Goal: Task Accomplishment & Management: Manage account settings

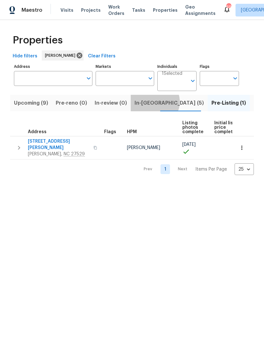
click at [150, 102] on span "In-reno (5)" at bounding box center [169, 103] width 69 height 9
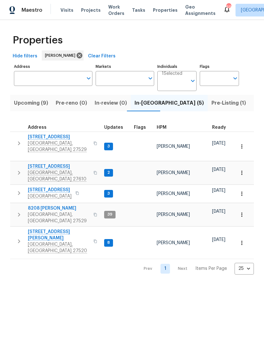
click at [38, 169] on span "[GEOGRAPHIC_DATA], [GEOGRAPHIC_DATA] 27610" at bounding box center [59, 175] width 62 height 13
click at [34, 228] on span "112 Kelly Ln" at bounding box center [59, 234] width 62 height 13
click at [48, 241] on span "Clayton, NC 27520" at bounding box center [59, 247] width 62 height 13
click at [44, 137] on span "[STREET_ADDRESS]" at bounding box center [59, 137] width 62 height 6
click at [212, 106] on span "Pre-Listing (1)" at bounding box center [229, 103] width 35 height 9
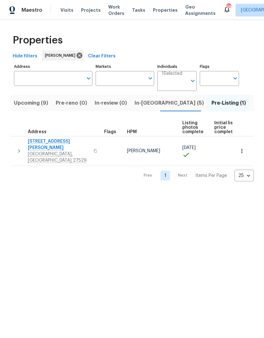
click at [151, 107] on span "In-reno (5)" at bounding box center [169, 103] width 69 height 9
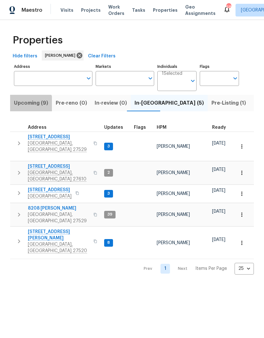
click at [25, 108] on button "Upcoming (9)" at bounding box center [31, 103] width 42 height 16
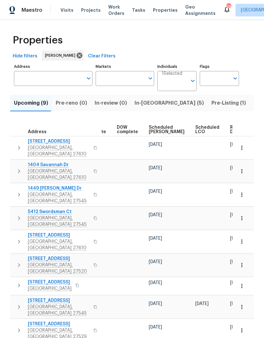
scroll to position [0, 159]
click at [231, 131] on span "Ready Date" at bounding box center [238, 129] width 14 height 9
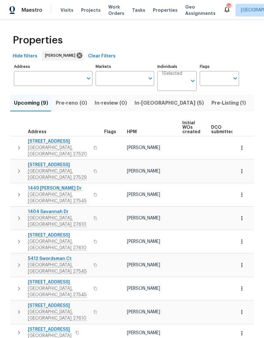
click at [149, 106] on span "In-reno (5)" at bounding box center [169, 103] width 69 height 9
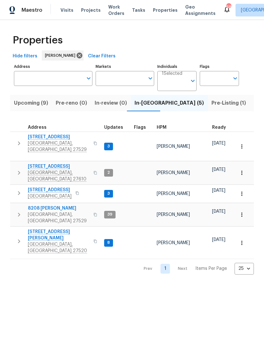
click at [35, 187] on span "112 Castello Way" at bounding box center [50, 190] width 44 height 6
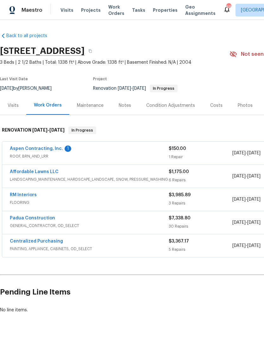
click at [21, 150] on link "Aspen Contracting, Inc." at bounding box center [36, 148] width 53 height 4
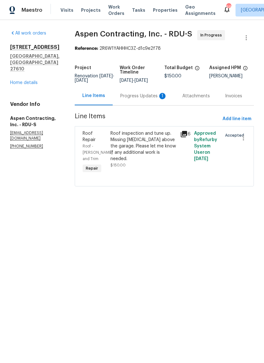
click at [149, 99] on div "Progress Updates 1" at bounding box center [143, 96] width 47 height 6
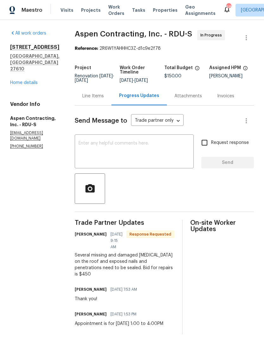
click at [144, 151] on textarea at bounding box center [134, 152] width 111 height 22
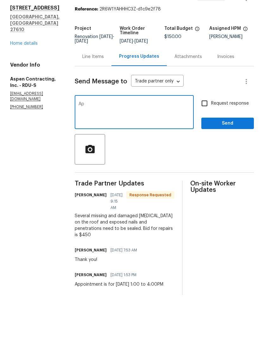
type textarea "A"
click at [30, 80] on link "Home details" at bounding box center [24, 82] width 28 height 4
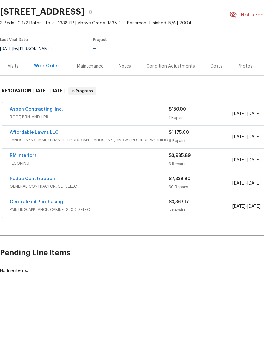
scroll to position [8, 0]
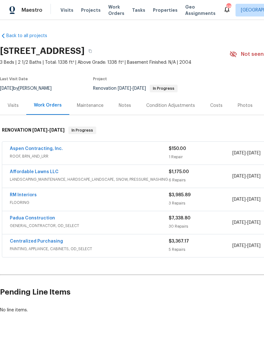
click at [218, 102] on div "Costs" at bounding box center [216, 105] width 12 height 6
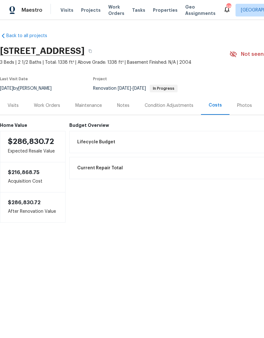
click at [128, 110] on div "Notes" at bounding box center [124, 105] width 28 height 19
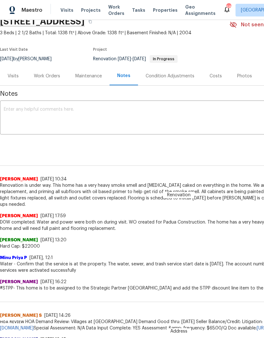
scroll to position [30, 0]
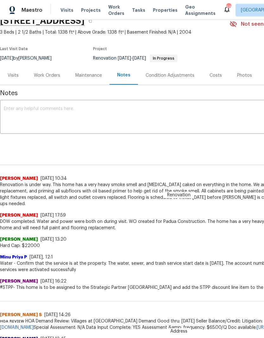
click at [52, 79] on div "Work Orders" at bounding box center [46, 75] width 41 height 19
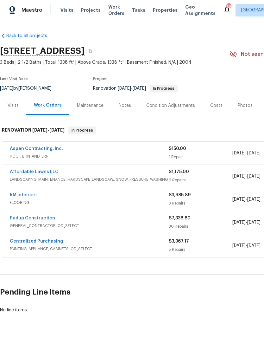
click at [46, 150] on link "Aspen Contracting, Inc." at bounding box center [36, 148] width 53 height 4
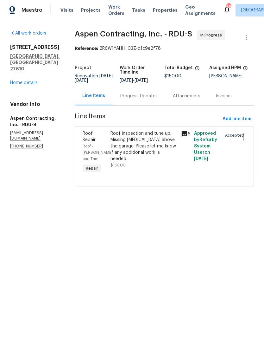
click at [147, 97] on div "Progress Updates" at bounding box center [138, 96] width 37 height 6
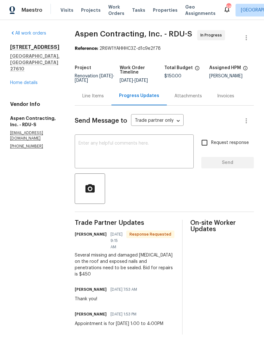
click at [156, 148] on textarea at bounding box center [134, 152] width 111 height 22
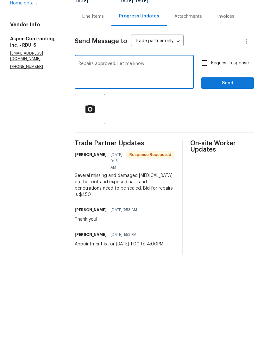
click at [119, 141] on textarea "Repairs approved. Let me know" at bounding box center [134, 152] width 111 height 22
click at [171, 141] on textarea "$450 approved for repairs. Let me know" at bounding box center [134, 152] width 111 height 22
type textarea "$450 approved for repairs. When can this be done?"
click at [208, 136] on input "Request response" at bounding box center [204, 142] width 13 height 13
checkbox input "true"
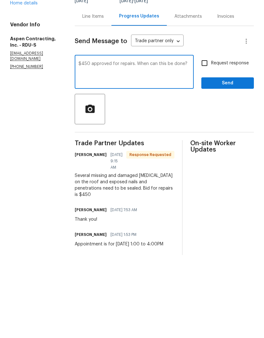
scroll to position [8, 0]
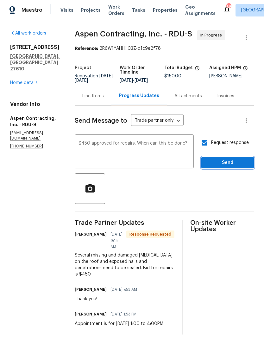
click at [240, 159] on span "Send" at bounding box center [228, 163] width 42 height 8
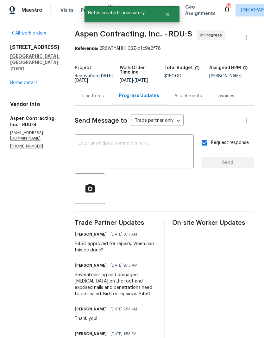
click at [17, 80] on link "Home details" at bounding box center [24, 82] width 28 height 4
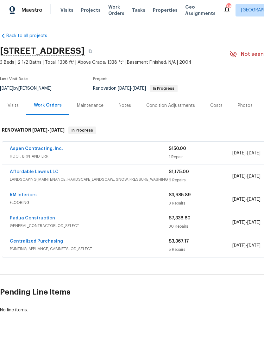
click at [12, 194] on link "RM Interiors" at bounding box center [23, 195] width 27 height 4
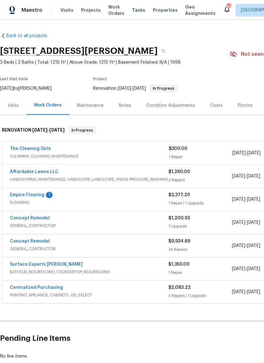
click at [126, 106] on div "Notes" at bounding box center [125, 105] width 12 height 6
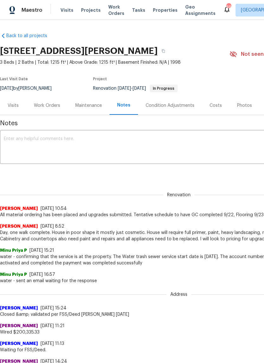
click at [14, 103] on div "Visits" at bounding box center [13, 105] width 11 height 6
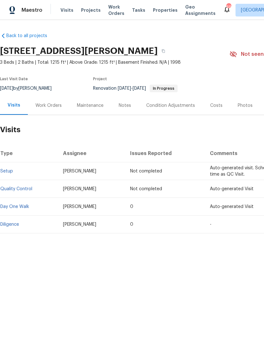
click at [10, 224] on link "Diligence" at bounding box center [9, 224] width 19 height 4
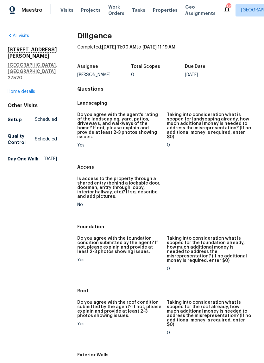
click at [27, 89] on link "Home details" at bounding box center [22, 91] width 28 height 4
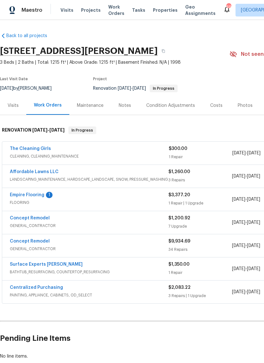
click at [15, 242] on link "Concept Remodel" at bounding box center [30, 241] width 40 height 4
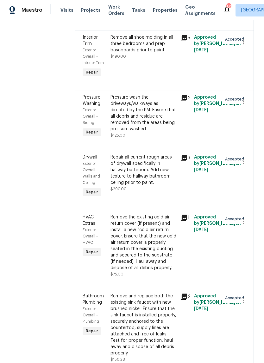
scroll to position [212, 0]
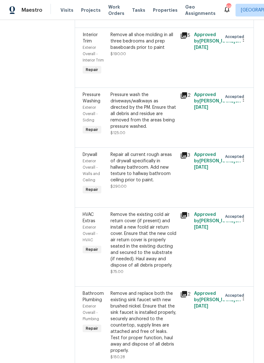
click at [145, 174] on div "Repair all current rough areas of drywall specifically in hallway bathroom. Add…" at bounding box center [144, 167] width 66 height 32
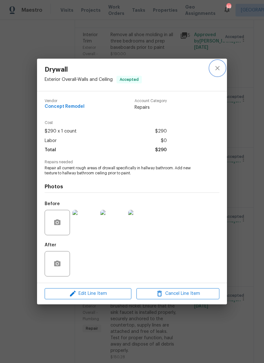
click at [219, 68] on icon "close" at bounding box center [218, 68] width 8 height 8
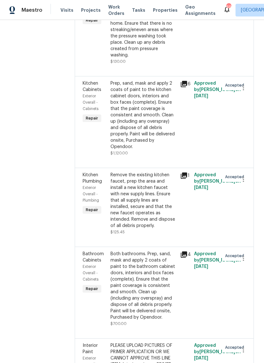
scroll to position [604, 0]
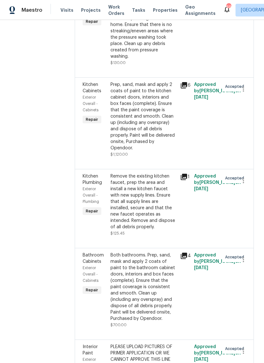
click at [155, 83] on div "Prep, sand, mask and apply 2 coats of paint to the kitchen cabinet doors, inter…" at bounding box center [144, 116] width 66 height 70
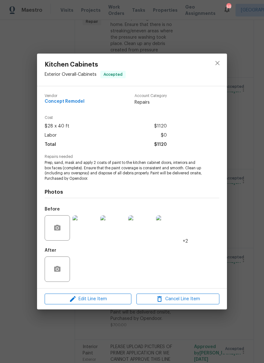
click at [88, 237] on img at bounding box center [85, 227] width 25 height 25
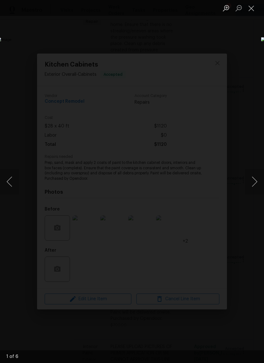
click at [254, 188] on button "Next image" at bounding box center [254, 181] width 19 height 25
click at [253, 185] on button "Next image" at bounding box center [254, 181] width 19 height 25
click at [256, 183] on button "Next image" at bounding box center [254, 181] width 19 height 25
click at [255, 187] on button "Next image" at bounding box center [254, 181] width 19 height 25
click at [254, 187] on button "Next image" at bounding box center [254, 181] width 19 height 25
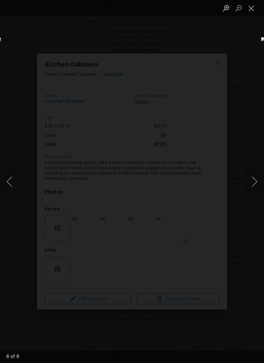
click at [251, 13] on button "Close lightbox" at bounding box center [251, 8] width 13 height 11
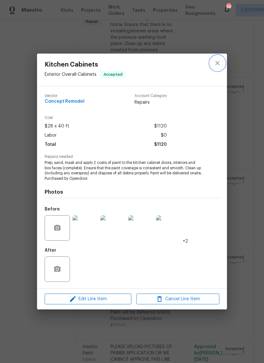
click at [218, 65] on icon "close" at bounding box center [218, 63] width 8 height 8
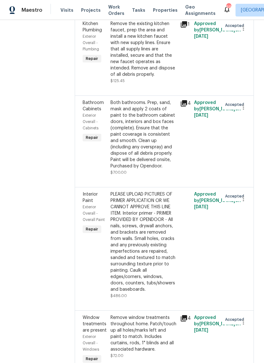
scroll to position [808, 0]
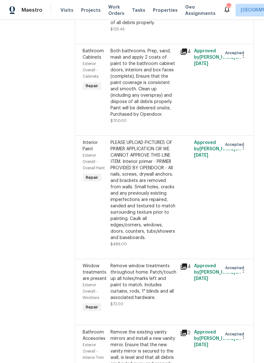
click at [144, 144] on div "PLEASE UPLOAD PICTURES OF PRIMER APPLICATION OR WE CANNOT APPROVE THIS LINE ITE…" at bounding box center [144, 189] width 66 height 101
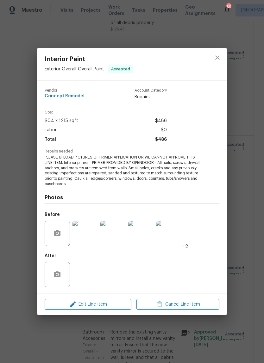
click at [145, 237] on img at bounding box center [140, 232] width 25 height 25
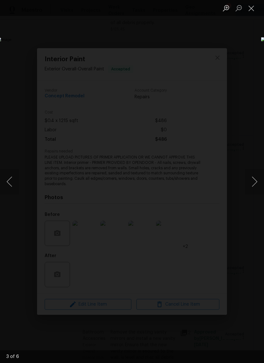
click at [252, 10] on button "Close lightbox" at bounding box center [251, 8] width 13 height 11
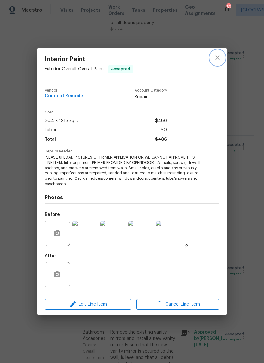
click at [217, 59] on icon "close" at bounding box center [218, 58] width 8 height 8
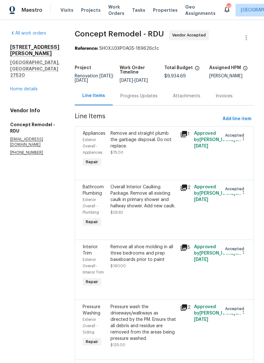
scroll to position [0, 0]
click at [32, 87] on link "Home details" at bounding box center [24, 89] width 28 height 4
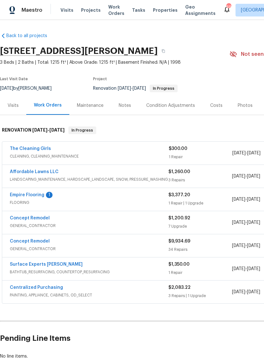
click at [20, 171] on link "Affordable Lawns LLC" at bounding box center [34, 171] width 49 height 4
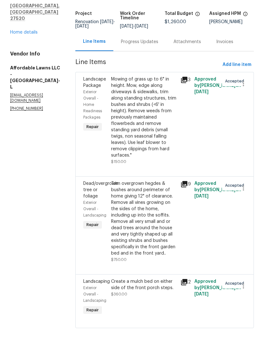
scroll to position [16, 0]
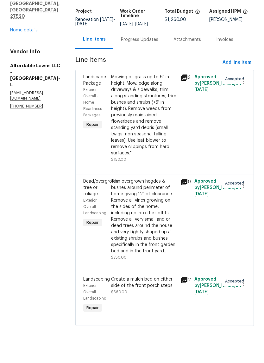
click at [162, 299] on div "Create a mulch bed on either side of the front porch steps. $360.00" at bounding box center [143, 320] width 69 height 42
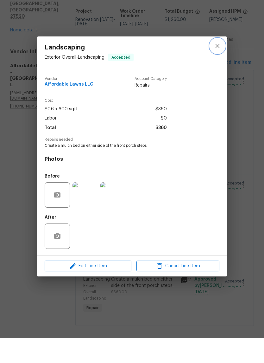
click at [217, 67] on icon "close" at bounding box center [218, 71] width 8 height 8
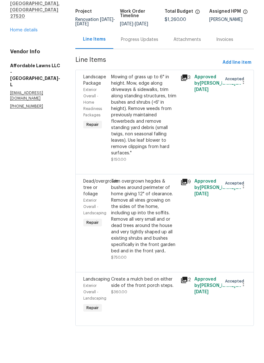
click at [153, 107] on div "Mowing of grass up to 6" in height. Mow, edge along driveways & sidewalks, trim…" at bounding box center [144, 140] width 66 height 82
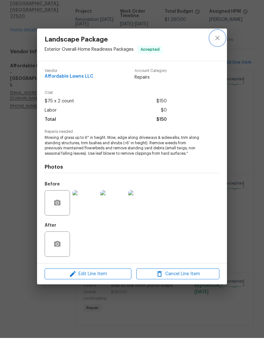
click at [219, 59] on icon "close" at bounding box center [218, 63] width 8 height 8
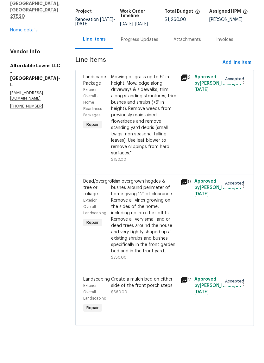
click at [155, 203] on div "Trim overgrown hegdes & bushes around perimeter of home giving 12" of clearance…" at bounding box center [144, 241] width 66 height 76
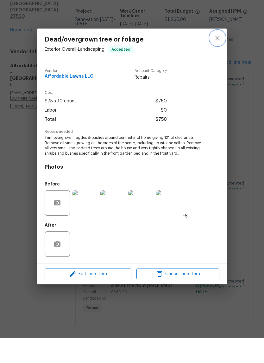
click at [220, 59] on icon "close" at bounding box center [218, 63] width 8 height 8
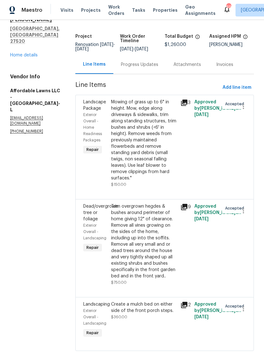
scroll to position [0, 0]
click at [18, 53] on link "Home details" at bounding box center [24, 55] width 28 height 4
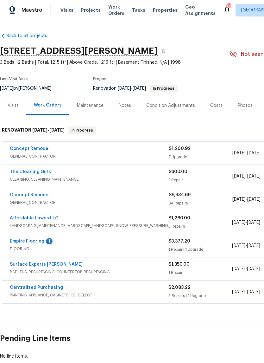
click at [23, 196] on link "Concept Remodel" at bounding box center [30, 195] width 40 height 4
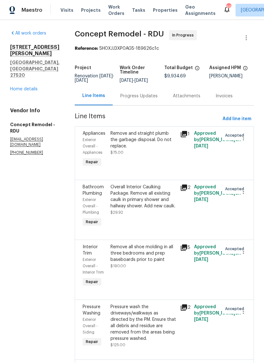
click at [134, 97] on div "Progress Updates" at bounding box center [138, 96] width 37 height 6
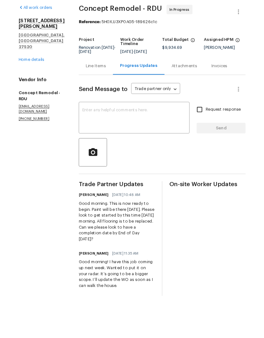
scroll to position [3, 0]
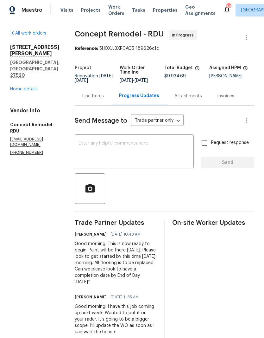
click at [17, 87] on link "Home details" at bounding box center [24, 89] width 28 height 4
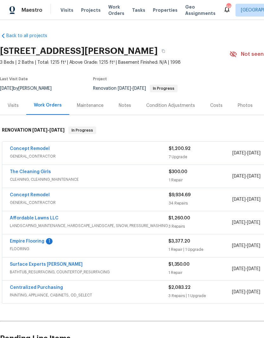
click at [20, 146] on link "Concept Remodel" at bounding box center [30, 148] width 40 height 4
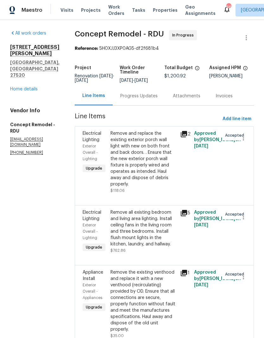
click at [31, 87] on link "Home details" at bounding box center [24, 89] width 28 height 4
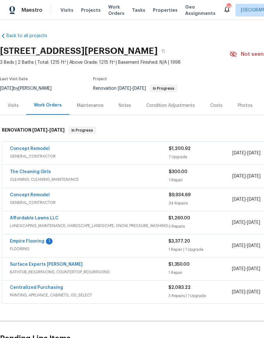
click at [14, 242] on link "Empire Flooring" at bounding box center [27, 241] width 35 height 4
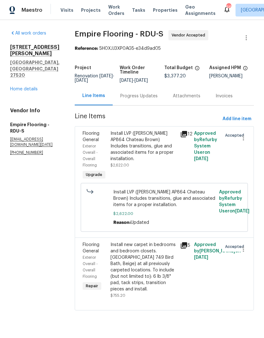
click at [156, 99] on div "Progress Updates" at bounding box center [138, 96] width 37 height 6
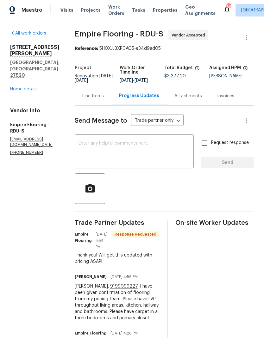
click at [29, 87] on link "Home details" at bounding box center [24, 89] width 28 height 4
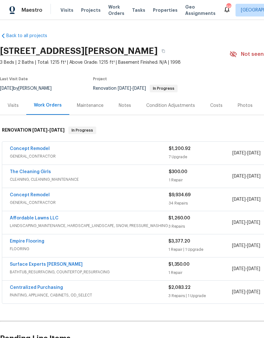
click at [129, 106] on div "Notes" at bounding box center [125, 105] width 12 height 6
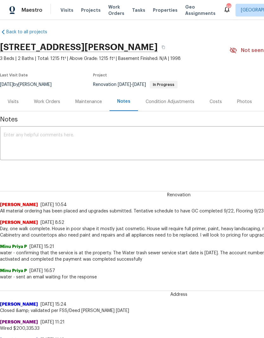
scroll to position [4, 0]
click at [195, 145] on textarea at bounding box center [179, 144] width 350 height 22
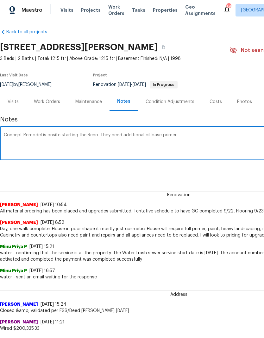
click at [122, 135] on textarea "Concept Remodel is onsite starting the Reno. They need additional oil base prim…" at bounding box center [179, 144] width 350 height 22
click at [215, 140] on textarea "Concept Remodel is onsite starting the Reno. They need additional oil base prim…" at bounding box center [179, 144] width 350 height 22
click at [190, 136] on textarea "Concept Remodel is onsite starting the Reno. They need additional oil base prim…" at bounding box center [179, 144] width 350 height 22
click at [119, 136] on textarea "Concept Remodel is onsite starting the Reno. They need additional oil base prim…" at bounding box center [179, 144] width 350 height 22
click at [150, 133] on textarea "Concept Remodel is onsite starting the Reno. They need an additional oil base p…" at bounding box center [179, 144] width 350 height 22
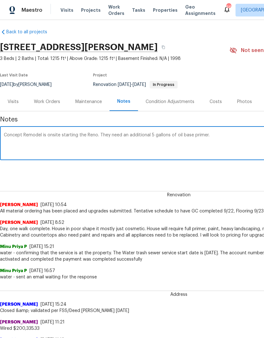
click at [230, 137] on textarea "Concept Remodel is onsite starting the Reno. They need an additional 5 gallons …" at bounding box center [179, 144] width 350 height 22
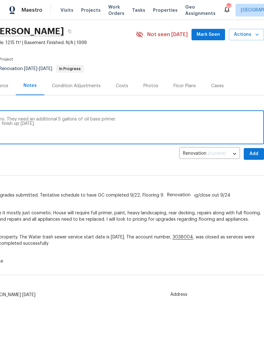
scroll to position [20, 94]
type textarea "Concept Remodel is onsite starting the Reno. They need an additional 5 gallons …"
click at [258, 156] on span "Add" at bounding box center [254, 154] width 10 height 8
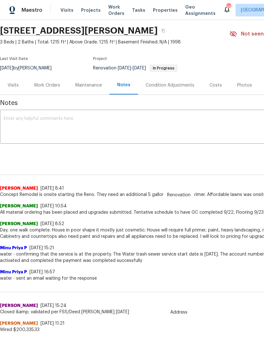
scroll to position [20, 0]
click at [158, 30] on button "button" at bounding box center [163, 30] width 11 height 11
click at [158, 33] on button "button" at bounding box center [163, 30] width 11 height 11
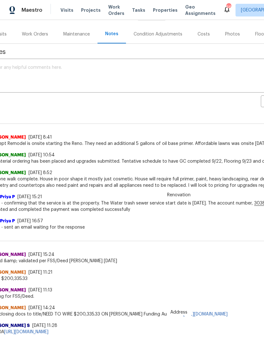
scroll to position [67, 13]
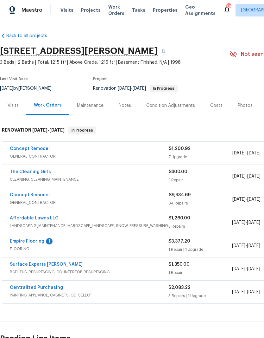
click at [17, 242] on link "Empire Flooring" at bounding box center [27, 241] width 35 height 4
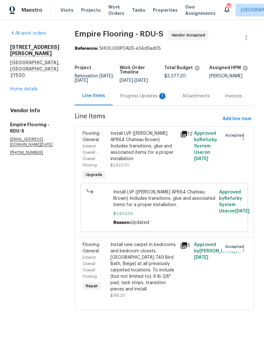
click at [139, 99] on div "Progress Updates 1" at bounding box center [143, 96] width 47 height 6
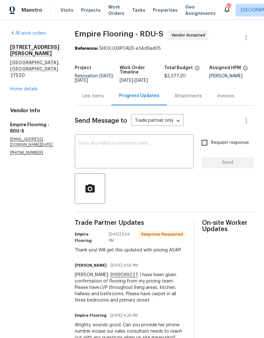
click at [16, 87] on link "Home details" at bounding box center [24, 89] width 28 height 4
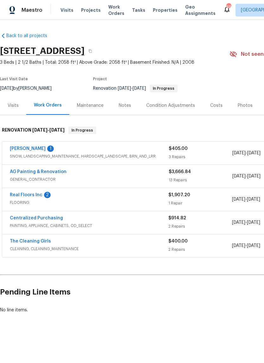
click at [16, 106] on div "Visits" at bounding box center [13, 105] width 11 height 6
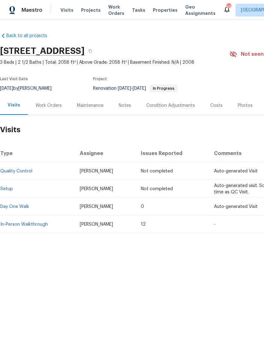
click at [34, 225] on link "In-Person Walkthrough" at bounding box center [24, 224] width 48 height 4
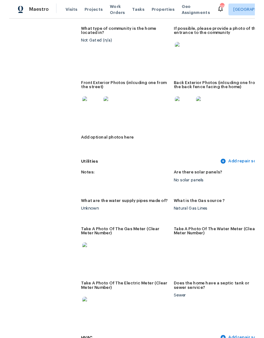
scroll to position [363, 0]
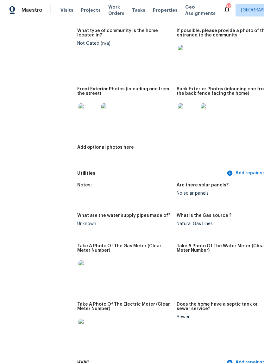
click at [103, 109] on img at bounding box center [111, 113] width 20 height 20
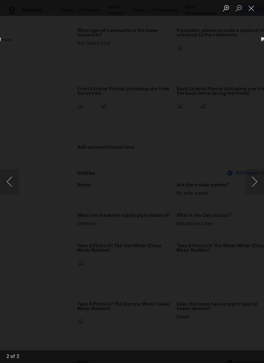
click at [251, 10] on button "Close lightbox" at bounding box center [251, 8] width 13 height 11
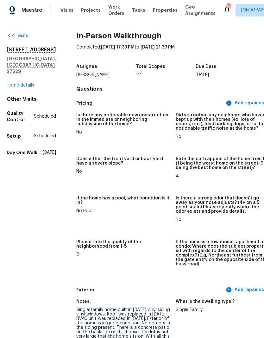
scroll to position [0, 1]
click at [29, 83] on link "Home details" at bounding box center [21, 85] width 28 height 4
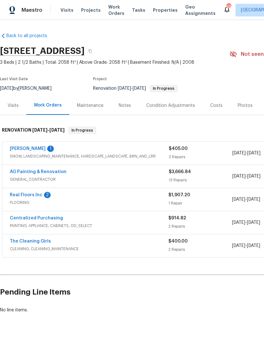
click at [132, 108] on div "Notes" at bounding box center [125, 105] width 28 height 19
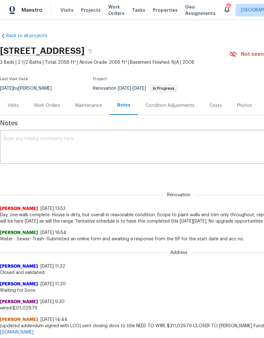
click at [53, 108] on div "Work Orders" at bounding box center [47, 105] width 26 height 6
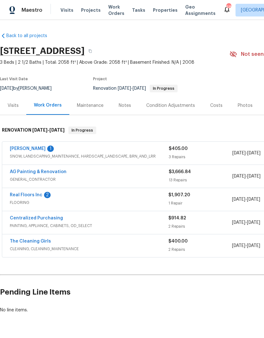
click at [19, 150] on link "[PERSON_NAME]" at bounding box center [28, 148] width 36 height 4
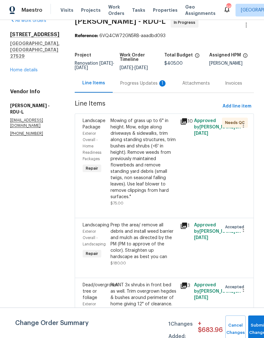
scroll to position [12, 0]
click at [256, 327] on button "Submit Changes" at bounding box center [258, 328] width 20 height 27
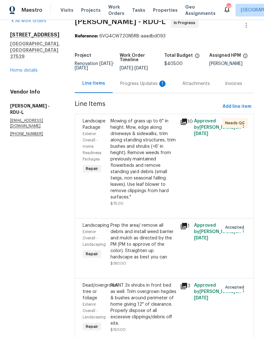
click at [31, 68] on link "Home details" at bounding box center [24, 70] width 28 height 4
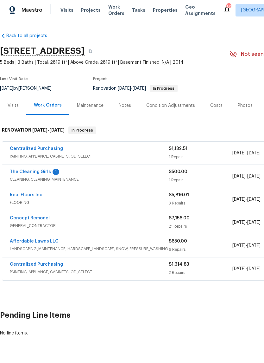
click at [18, 172] on link "The Cleaning Girls" at bounding box center [30, 171] width 41 height 4
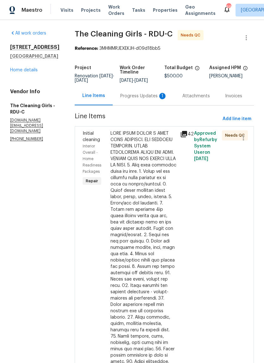
click at [151, 99] on div "Progress Updates 1" at bounding box center [143, 96] width 47 height 6
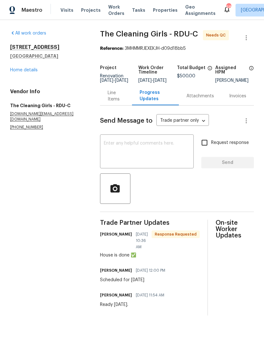
click at [162, 154] on textarea at bounding box center [147, 152] width 86 height 22
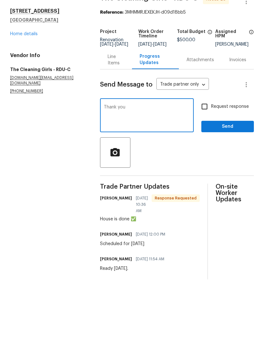
type textarea "Thank you"
click at [244, 159] on span "Send" at bounding box center [228, 163] width 42 height 8
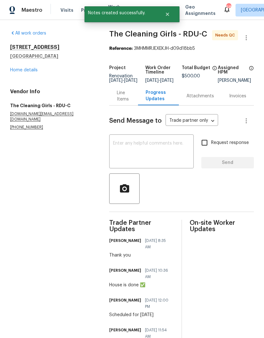
click at [118, 102] on div "Line Items" at bounding box center [124, 96] width 14 height 13
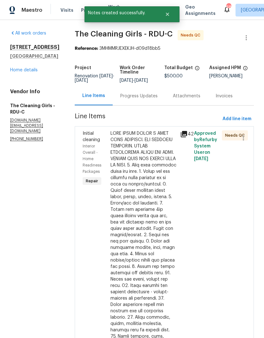
click at [21, 71] on link "Home details" at bounding box center [24, 70] width 28 height 4
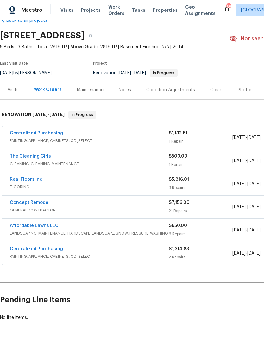
scroll to position [15, 0]
click at [41, 227] on link "Affordable Lawns LLC" at bounding box center [34, 226] width 49 height 4
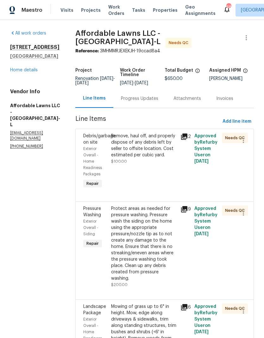
click at [151, 176] on div "Remove, haul off, and properly dispose of any debris left by seller to offsite …" at bounding box center [143, 161] width 69 height 61
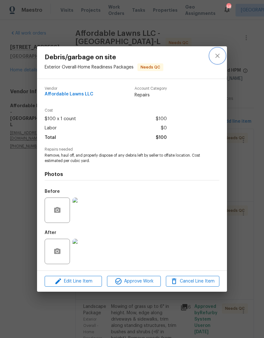
click at [217, 57] on icon "close" at bounding box center [218, 56] width 8 height 8
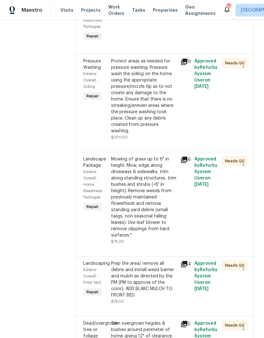
scroll to position [154, 0]
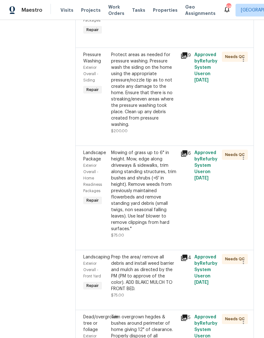
click at [156, 202] on div "Mowing of grass up to 6" in height. Mow, edge along driveways & sidewalks, trim…" at bounding box center [144, 190] width 66 height 82
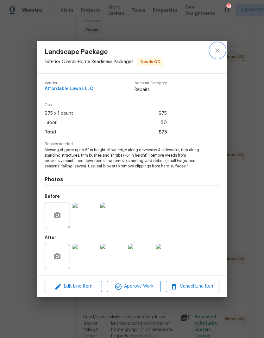
click at [219, 50] on icon "close" at bounding box center [218, 51] width 8 height 8
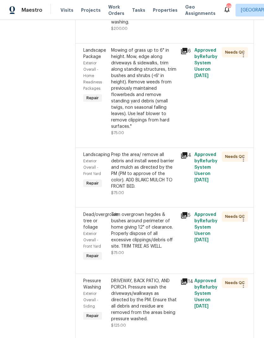
scroll to position [256, 0]
click at [157, 175] on div "Prep the area/ remove all debris and install weed barrier and mulch as directed…" at bounding box center [144, 171] width 66 height 38
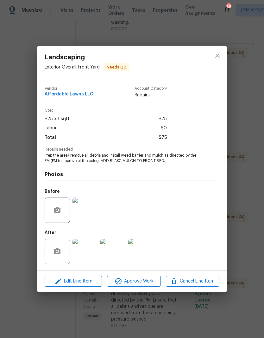
click at [87, 258] on img at bounding box center [85, 250] width 25 height 25
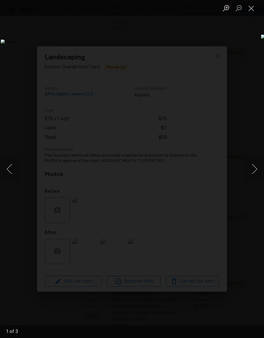
click at [256, 170] on button "Next image" at bounding box center [254, 168] width 19 height 25
click at [257, 170] on button "Next image" at bounding box center [254, 168] width 19 height 25
click at [256, 169] on button "Next image" at bounding box center [254, 168] width 19 height 25
click at [253, 10] on button "Close lightbox" at bounding box center [251, 8] width 13 height 11
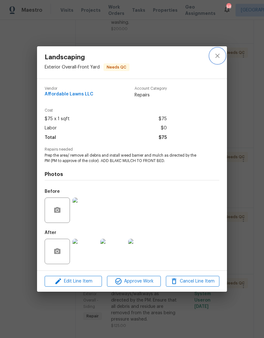
click at [219, 58] on icon "close" at bounding box center [218, 56] width 8 height 8
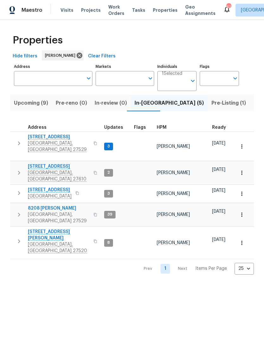
click at [58, 169] on span "[GEOGRAPHIC_DATA], [GEOGRAPHIC_DATA] 27610" at bounding box center [59, 175] width 62 height 13
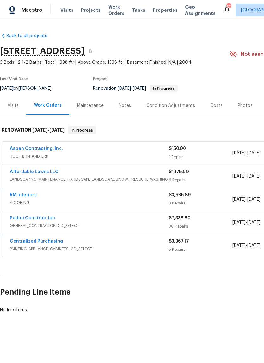
click at [50, 149] on link "Aspen Contracting, Inc." at bounding box center [36, 148] width 53 height 4
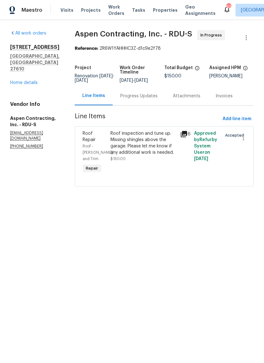
click at [155, 148] on div "Roof inspection and tune up. Missing shingles above the garage. Please let me k…" at bounding box center [144, 142] width 66 height 25
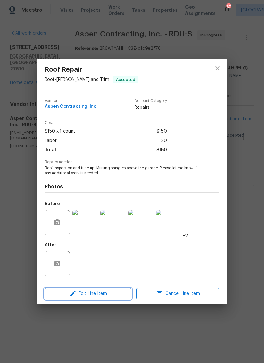
click at [117, 295] on span "Edit Line Item" at bounding box center [88, 293] width 83 height 8
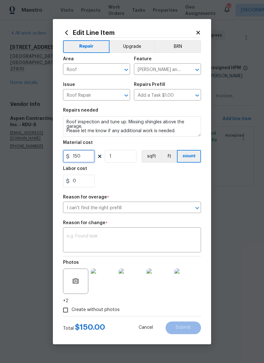
click at [86, 161] on input "150" at bounding box center [79, 156] width 32 height 13
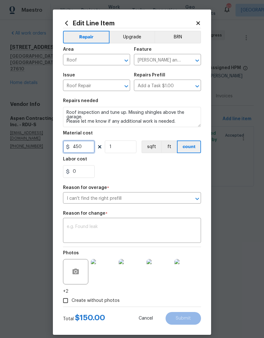
type input "450"
click at [164, 165] on div "Labor cost" at bounding box center [132, 161] width 138 height 8
click at [155, 227] on textarea at bounding box center [132, 230] width 130 height 13
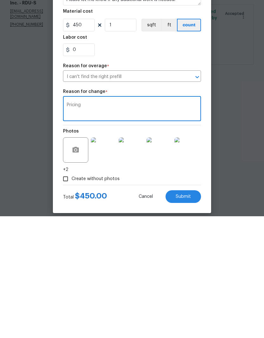
type textarea "Pricing"
click at [194, 312] on button "Submit" at bounding box center [183, 318] width 35 height 13
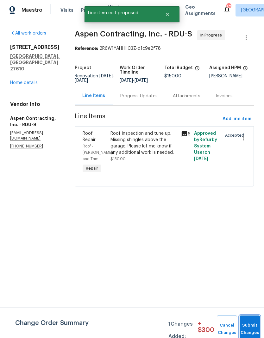
click at [251, 328] on span "Submit Changes" at bounding box center [250, 328] width 14 height 15
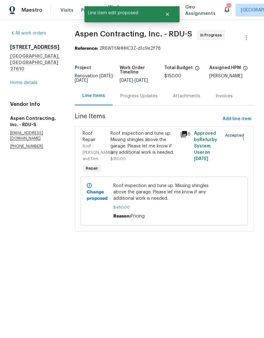
click at [30, 80] on link "Home details" at bounding box center [24, 82] width 28 height 4
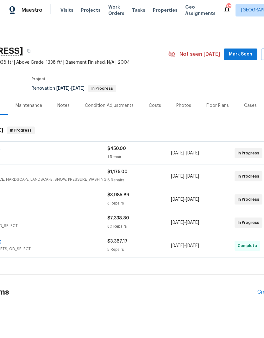
scroll to position [0, 64]
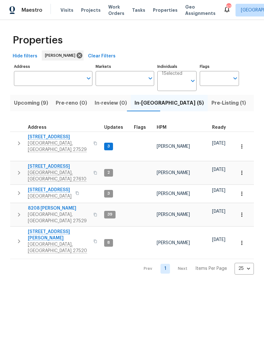
click at [39, 163] on span "[STREET_ADDRESS]" at bounding box center [59, 166] width 62 height 6
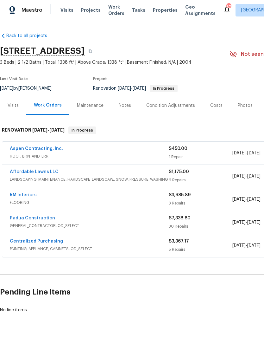
click at [19, 216] on link "Padua Construction" at bounding box center [32, 218] width 45 height 4
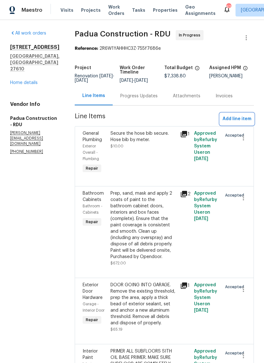
click at [246, 116] on span "Add line item" at bounding box center [237, 119] width 29 height 8
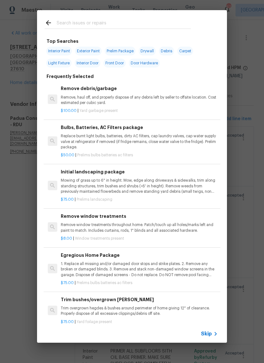
click at [164, 20] on input "text" at bounding box center [124, 24] width 134 height 10
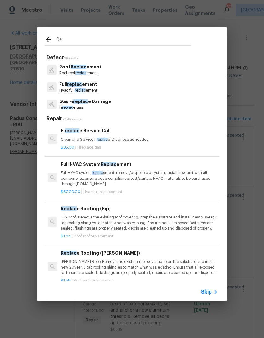
type input "R"
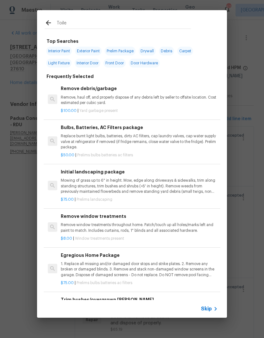
type input "Toilet"
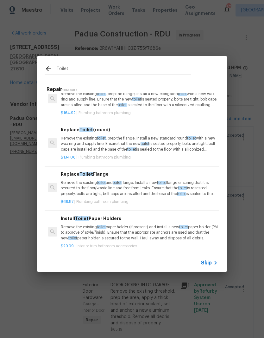
scroll to position [172, 0]
click at [165, 139] on p "Remove the existing toilet , prep the flange, install a new standard round toil…" at bounding box center [139, 144] width 157 height 16
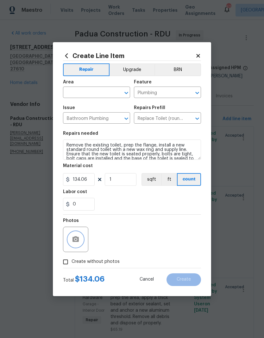
click at [83, 239] on button "button" at bounding box center [75, 239] width 15 height 15
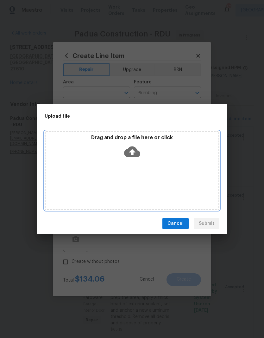
click at [164, 170] on div "Drag and drop a file here or click" at bounding box center [132, 170] width 175 height 79
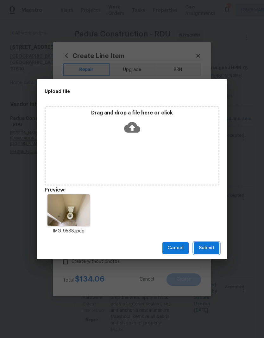
click at [209, 247] on span "Submit" at bounding box center [207, 248] width 16 height 8
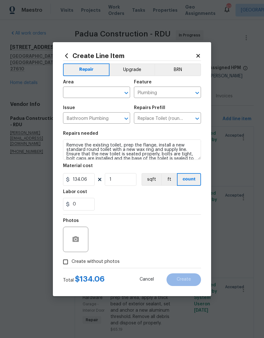
click at [92, 93] on input "text" at bounding box center [87, 93] width 49 height 10
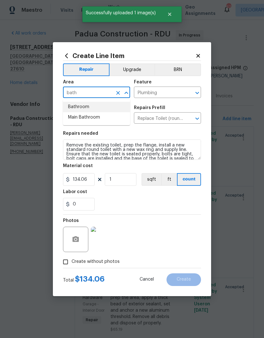
click at [105, 106] on li "Bathroom" at bounding box center [96, 107] width 67 height 10
type input "Bathroom"
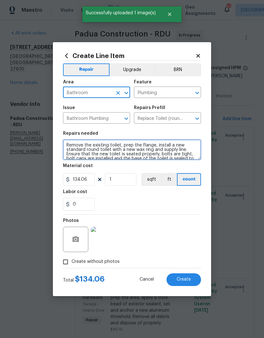
click at [70, 146] on textarea "Remove the existing toilet, prep the flange, install a new standard round toile…" at bounding box center [132, 149] width 138 height 20
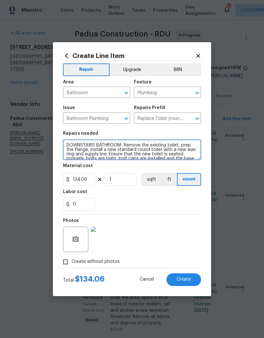
type textarea "DOWNSTAIRS BATHROOM- Remove the existing toilet, prep the flange, install a new…"
click at [129, 204] on div "0" at bounding box center [132, 204] width 138 height 13
click at [197, 280] on button "Create" at bounding box center [184, 279] width 35 height 13
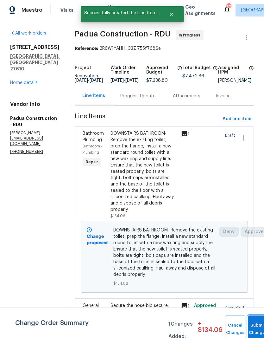
click at [257, 326] on button "Submit Changes" at bounding box center [258, 328] width 20 height 27
